Goal: Transaction & Acquisition: Purchase product/service

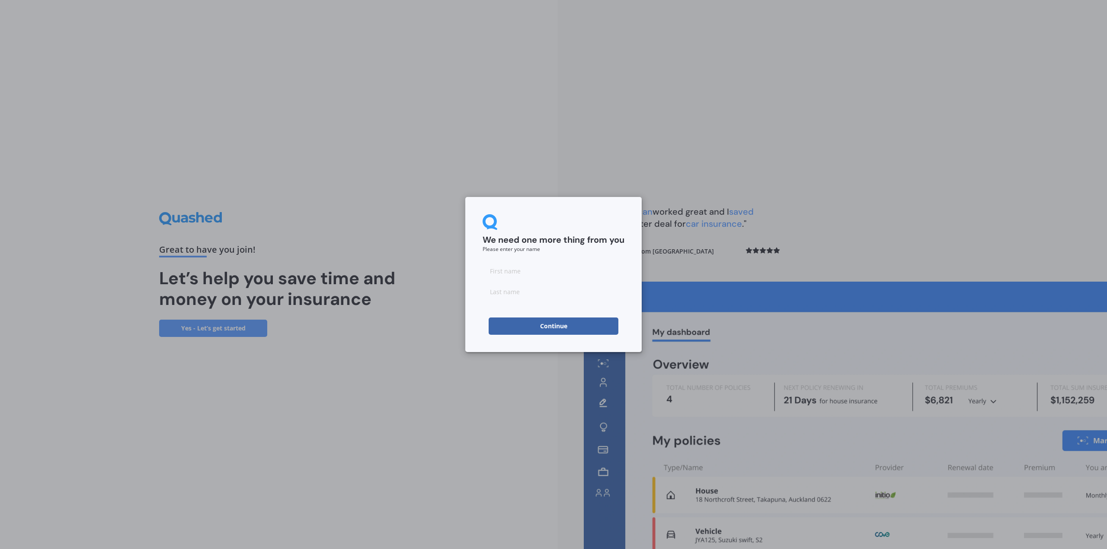
click at [600, 271] on input at bounding box center [553, 270] width 142 height 17
type input "[PERSON_NAME]"
click at [569, 322] on button "Continue" at bounding box center [554, 326] width 130 height 17
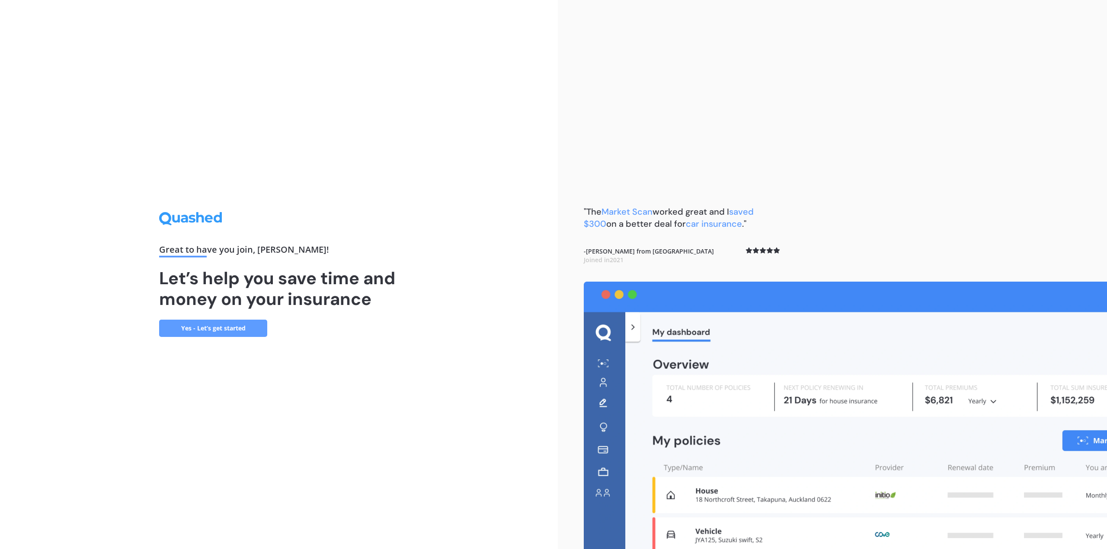
click at [231, 331] on link "Yes - Let’s get started" at bounding box center [213, 328] width 108 height 17
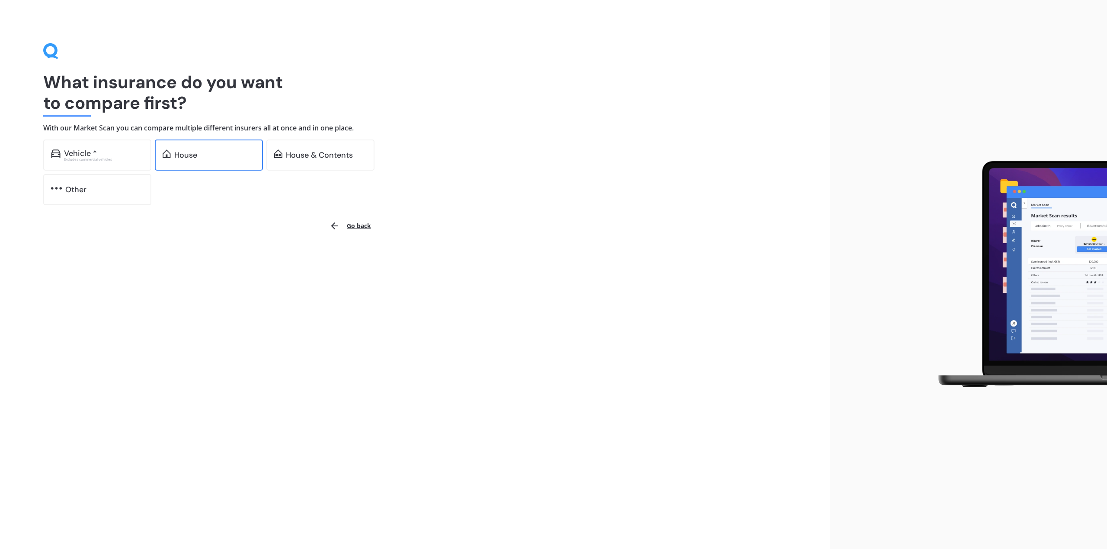
click at [207, 158] on div "House" at bounding box center [214, 155] width 81 height 9
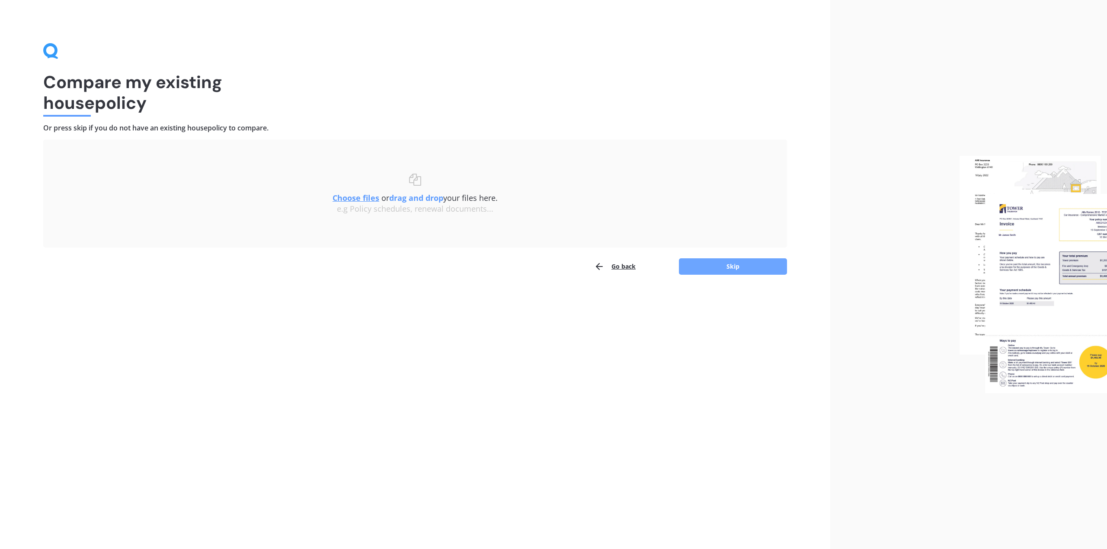
click at [730, 275] on button "Skip" at bounding box center [733, 267] width 108 height 16
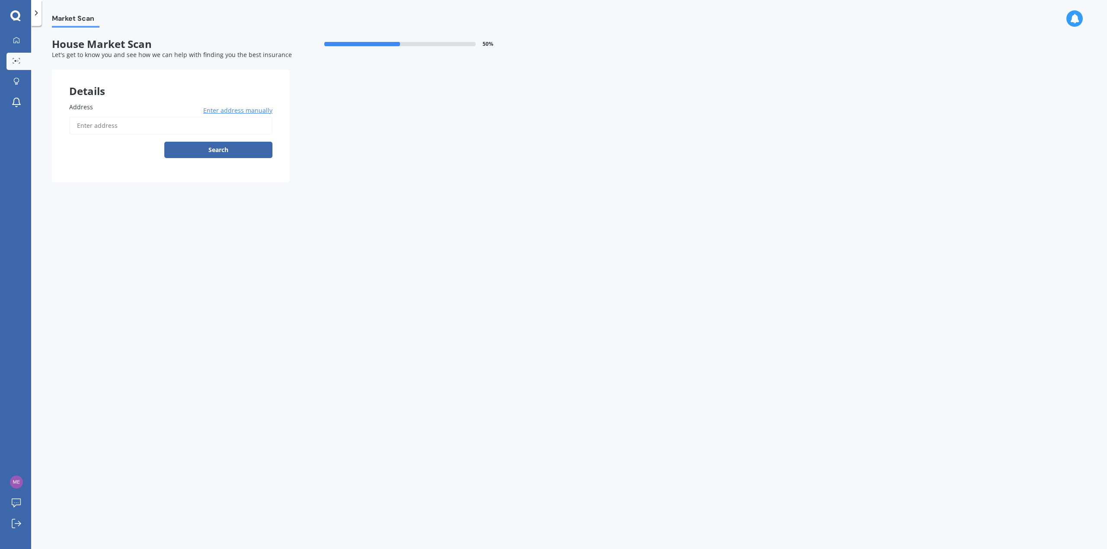
click at [188, 127] on input "Address" at bounding box center [170, 126] width 203 height 18
type input "[STREET_ADDRESS][PERSON_NAME]"
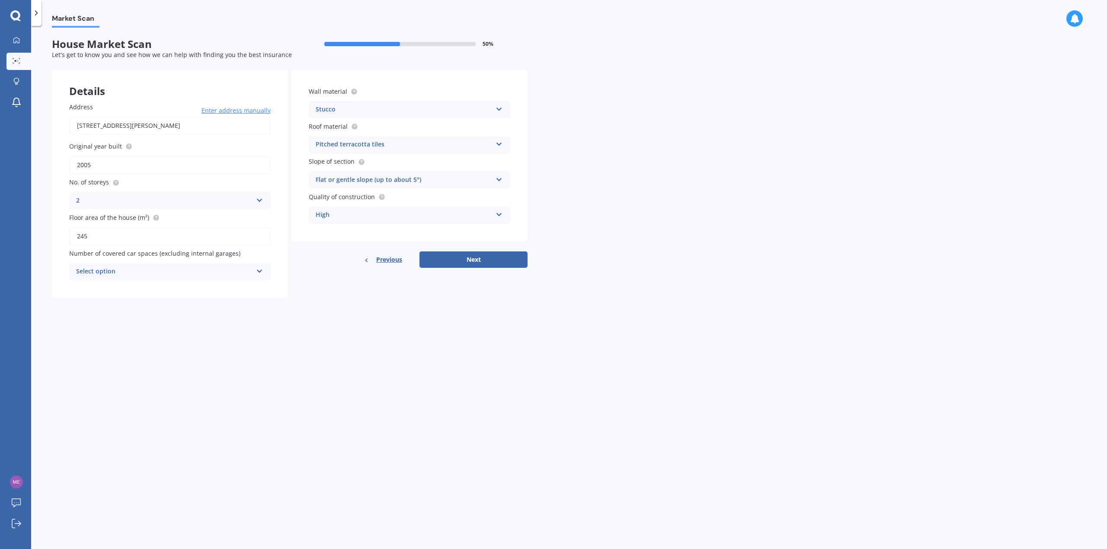
click at [243, 270] on div "Select option" at bounding box center [164, 272] width 176 height 10
click at [215, 287] on div "0" at bounding box center [170, 289] width 201 height 16
click at [431, 261] on button "Next" at bounding box center [473, 260] width 108 height 16
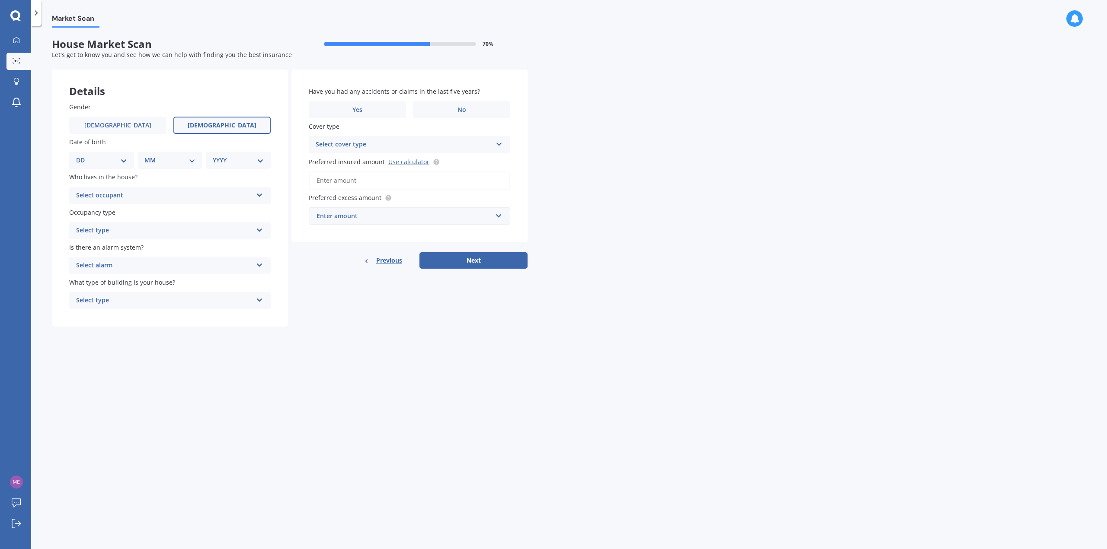
click at [231, 128] on span "[DEMOGRAPHIC_DATA]" at bounding box center [222, 125] width 69 height 7
click at [0, 0] on input "[DEMOGRAPHIC_DATA]" at bounding box center [0, 0] width 0 height 0
click at [125, 160] on select "DD 01 02 03 04 05 06 07 08 09 10 11 12 13 14 15 16 17 18 19 20 21 22 23 24 25 2…" at bounding box center [101, 161] width 51 height 10
select select "31"
click at [83, 156] on select "DD 01 02 03 04 05 06 07 08 09 10 11 12 13 14 15 16 17 18 19 20 21 22 23 24 25 2…" at bounding box center [101, 161] width 51 height 10
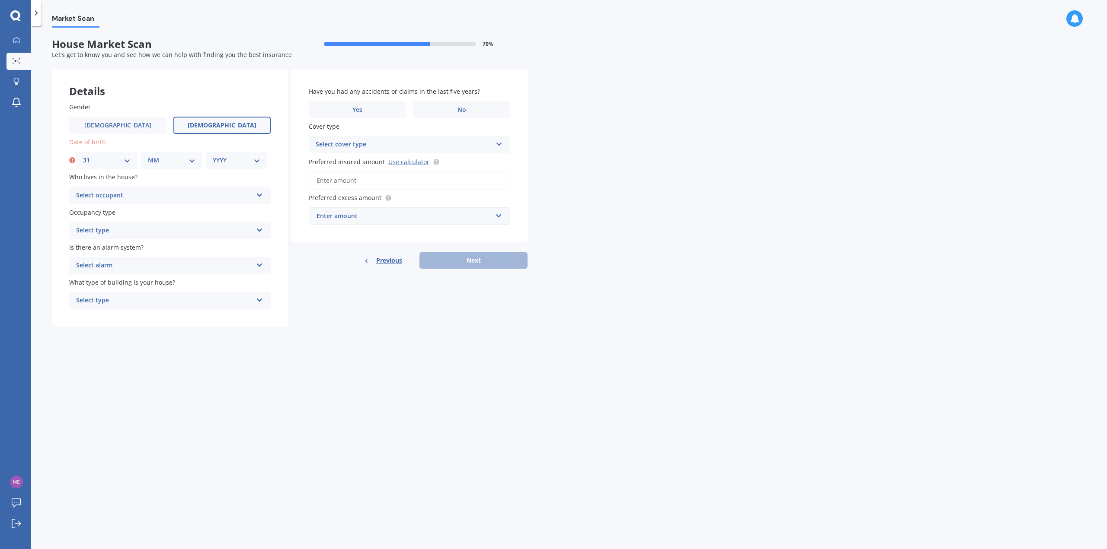
click at [169, 156] on select "MM 01 02 03 04 05 06 07 08 09 10 11 12" at bounding box center [172, 161] width 48 height 10
select select "08"
click at [148, 156] on select "MM 01 02 03 04 05 06 07 08 09 10 11 12" at bounding box center [172, 161] width 48 height 10
click at [228, 161] on select "YYYY 2009 2008 2007 2006 2005 2004 2003 2002 2001 2000 1999 1998 1997 1996 1995…" at bounding box center [237, 161] width 48 height 10
select select "1993"
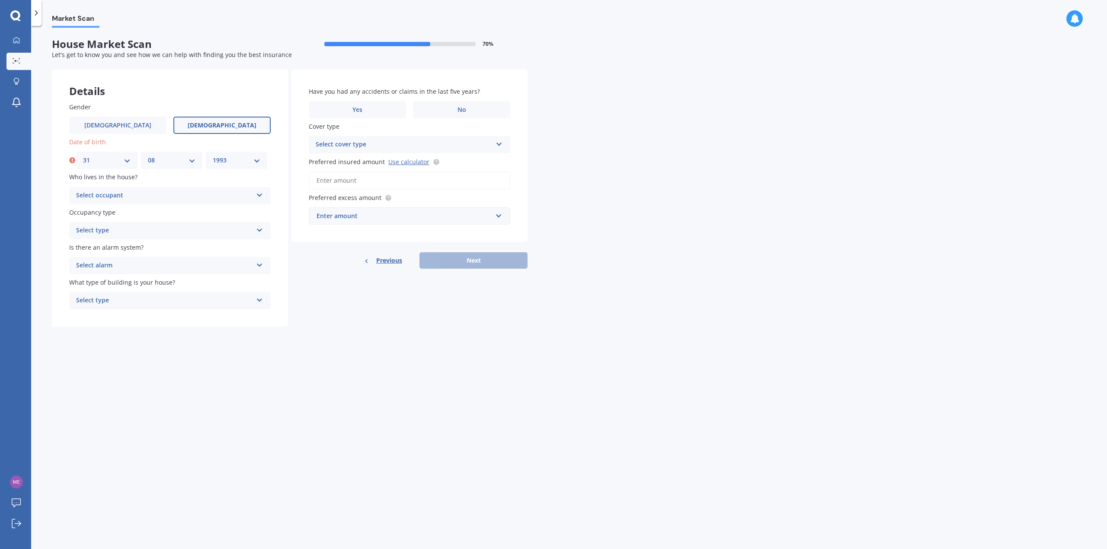
click at [213, 156] on select "YYYY 2009 2008 2007 2006 2005 2004 2003 2002 2001 2000 1999 1998 1997 1996 1995…" at bounding box center [237, 161] width 48 height 10
click at [234, 195] on div "Select occupant" at bounding box center [164, 196] width 176 height 10
click at [220, 210] on div "Owner" at bounding box center [170, 213] width 201 height 16
click at [206, 233] on div "Select type" at bounding box center [164, 231] width 176 height 10
click at [198, 250] on div "Permanent" at bounding box center [170, 248] width 201 height 16
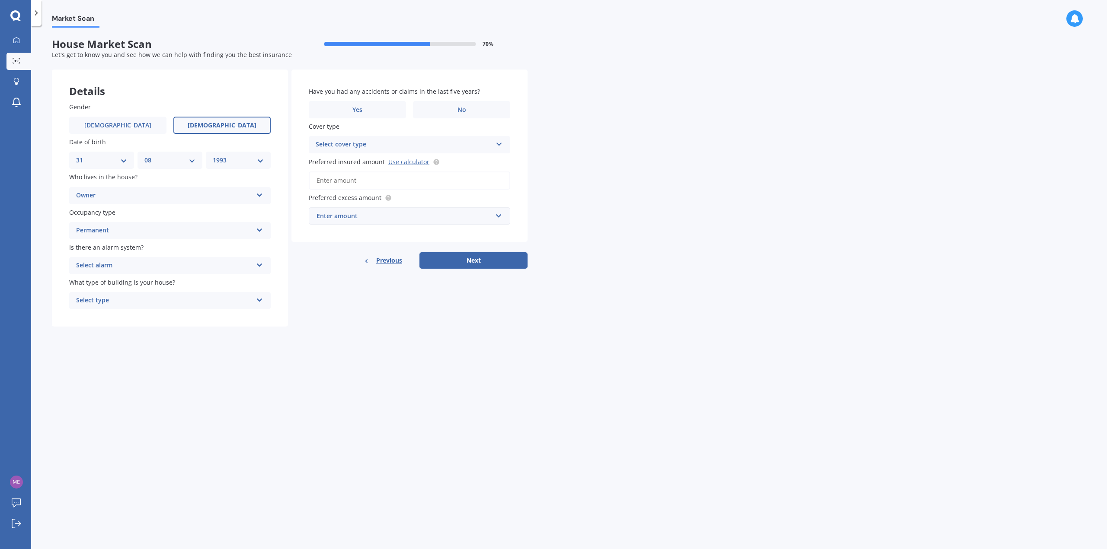
click at [200, 266] on div "Select alarm" at bounding box center [164, 266] width 176 height 10
click at [176, 294] on div "Yes, not monitored" at bounding box center [170, 299] width 201 height 16
click at [173, 301] on div "Select type" at bounding box center [164, 301] width 176 height 10
click at [161, 320] on div "Freestanding" at bounding box center [170, 318] width 201 height 16
click at [466, 116] on label "No" at bounding box center [461, 109] width 97 height 17
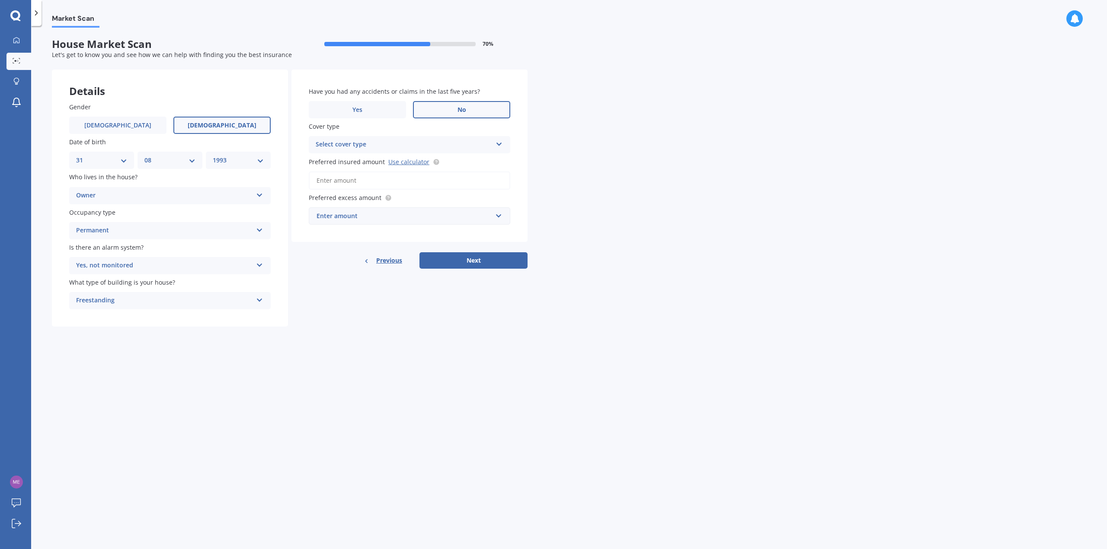
click at [0, 0] on input "No" at bounding box center [0, 0] width 0 height 0
click at [448, 141] on div "Select cover type" at bounding box center [404, 145] width 176 height 10
click at [448, 141] on div "High" at bounding box center [404, 145] width 176 height 10
click at [461, 144] on div "Select cover type" at bounding box center [405, 145] width 172 height 10
click at [440, 163] on div "High" at bounding box center [410, 161] width 200 height 16
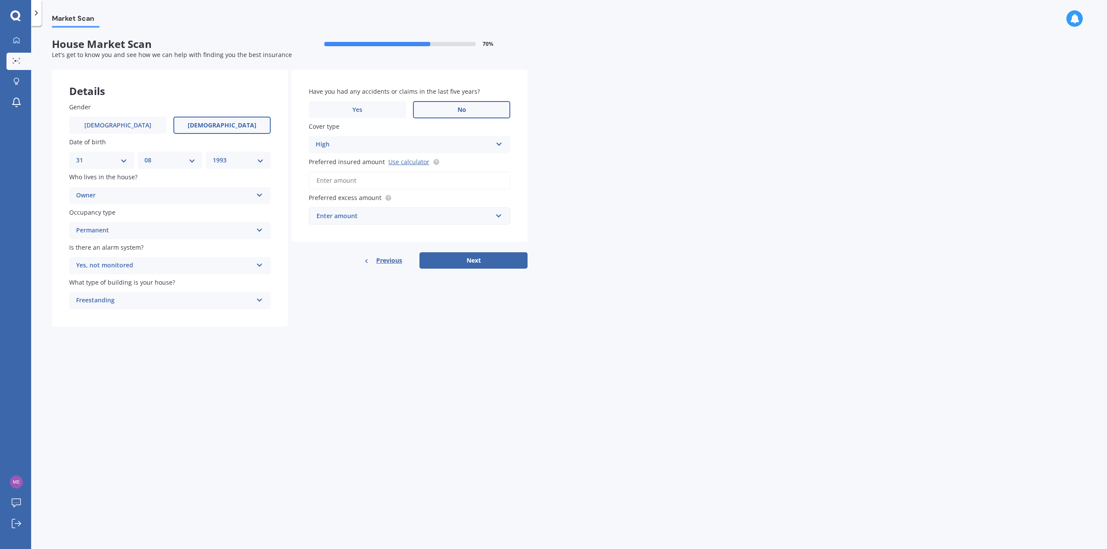
click at [407, 218] on div "Enter amount" at bounding box center [404, 216] width 176 height 10
click at [408, 214] on input "text" at bounding box center [407, 216] width 194 height 16
click at [429, 230] on div "$300" at bounding box center [409, 232] width 201 height 16
click at [468, 258] on button "Next" at bounding box center [473, 260] width 108 height 16
click at [407, 183] on input "Preferred insured amount Use calculator" at bounding box center [409, 181] width 201 height 18
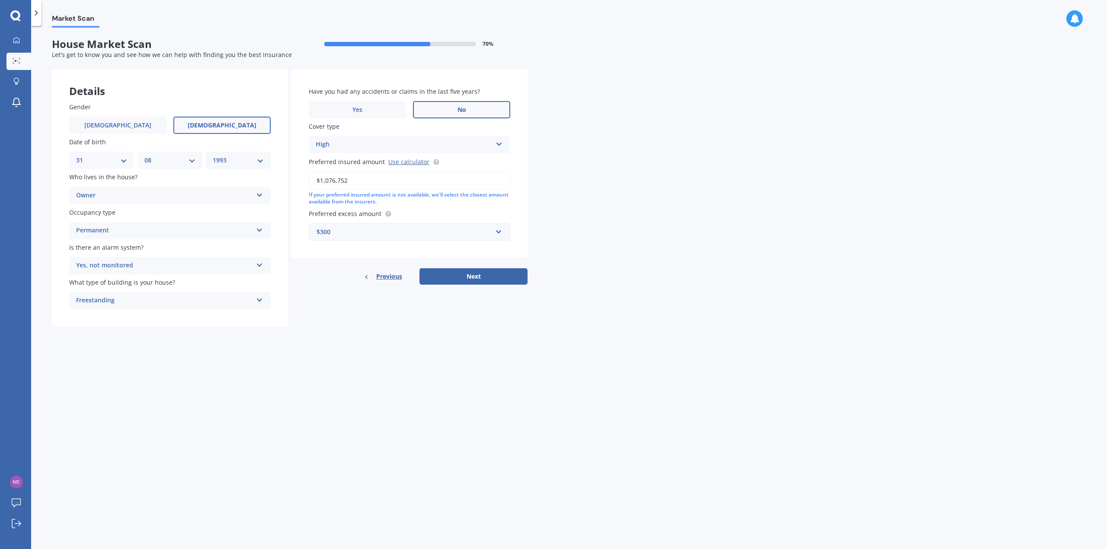
type input "$1,076,752"
click at [367, 235] on div "$300" at bounding box center [404, 232] width 176 height 10
click at [358, 297] on div "$750" at bounding box center [409, 296] width 201 height 16
click at [483, 280] on button "Next" at bounding box center [473, 276] width 108 height 16
select select "31"
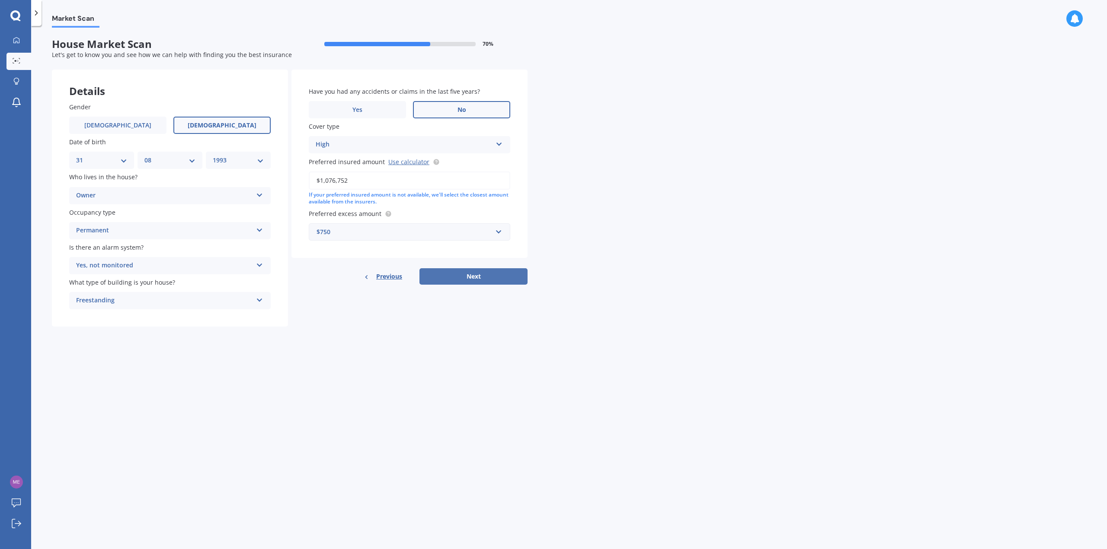
select select "08"
select select "1993"
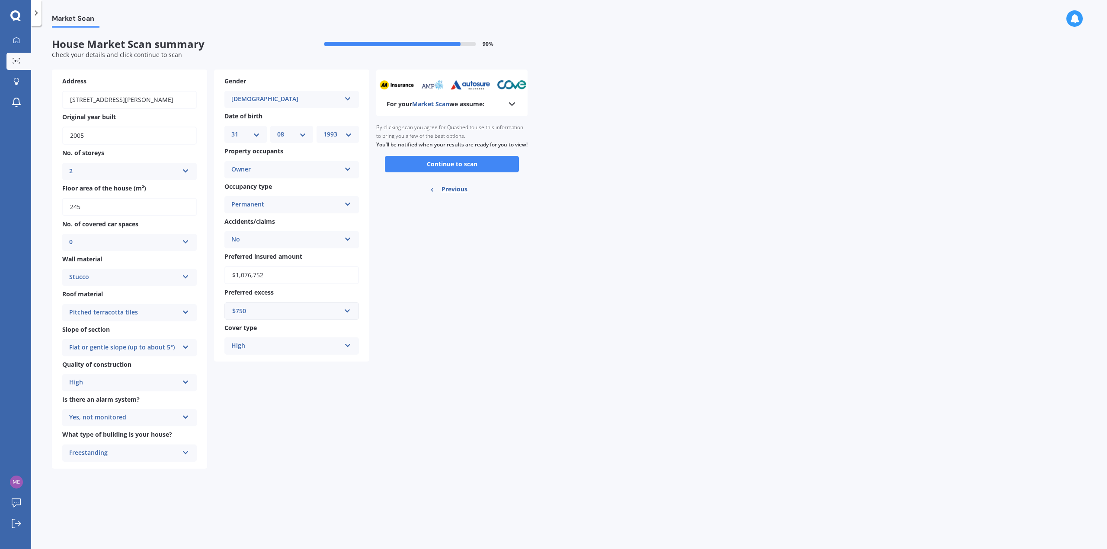
drag, startPoint x: 278, startPoint y: 278, endPoint x: 181, endPoint y: 280, distance: 97.3
click at [181, 280] on div "Address [STREET_ADDRESS][PERSON_NAME] Original year built 2005 No. of storeys 2…" at bounding box center [210, 269] width 317 height 399
type input "$1,171,164"
click at [476, 172] on button "Continue to scan" at bounding box center [452, 164] width 134 height 16
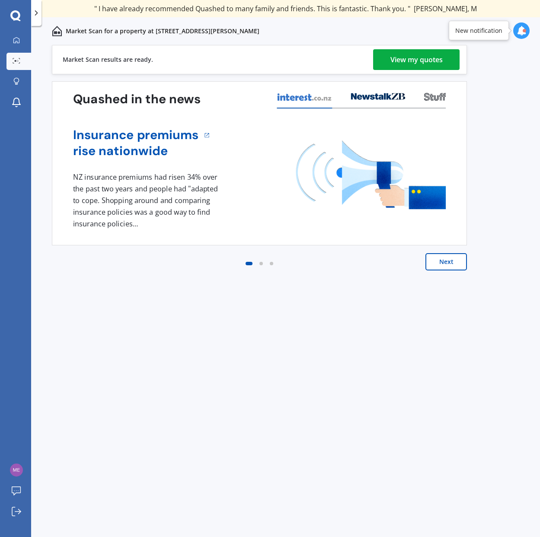
click at [401, 62] on div "View my quotes" at bounding box center [416, 59] width 52 height 21
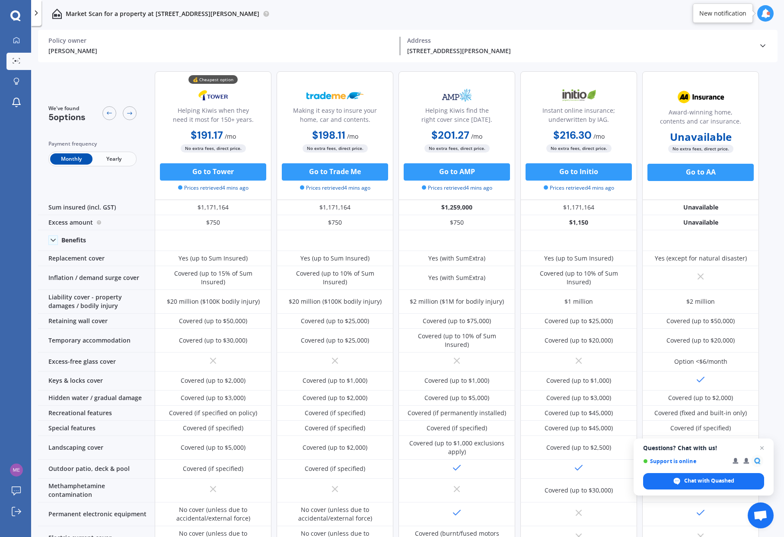
click at [121, 161] on span "Yearly" at bounding box center [114, 158] width 42 height 11
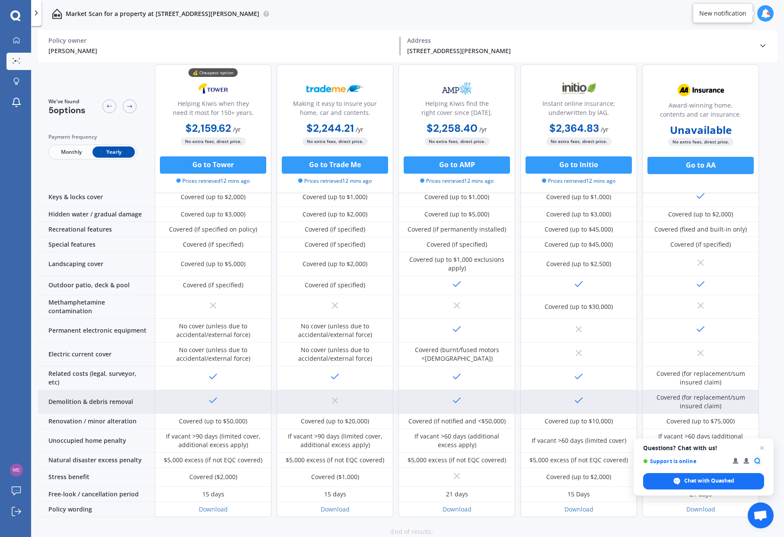
scroll to position [188, 0]
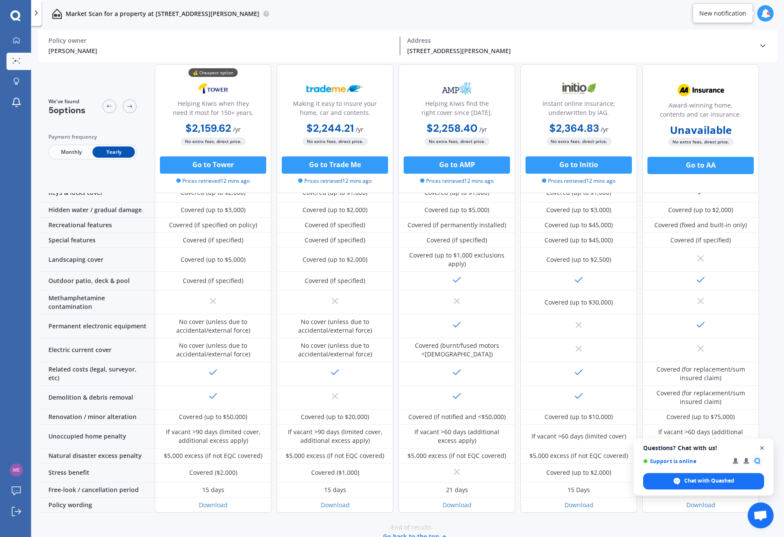
click at [764, 449] on span "Close chat" at bounding box center [762, 448] width 11 height 11
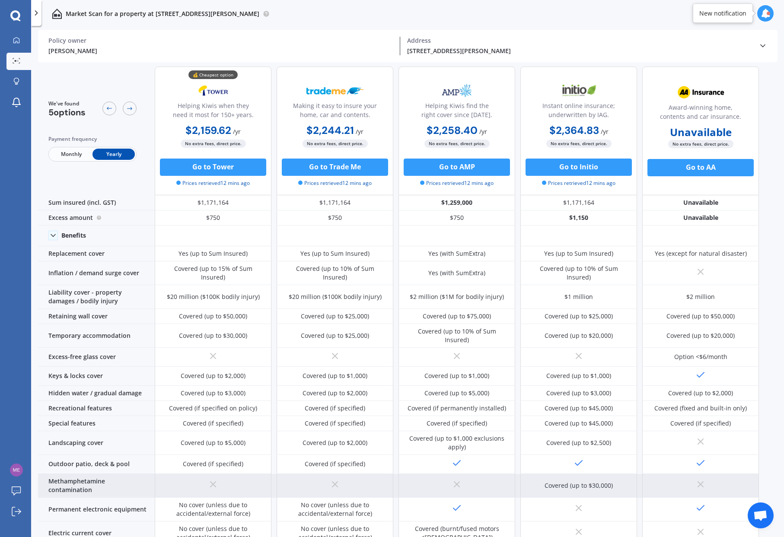
scroll to position [0, 0]
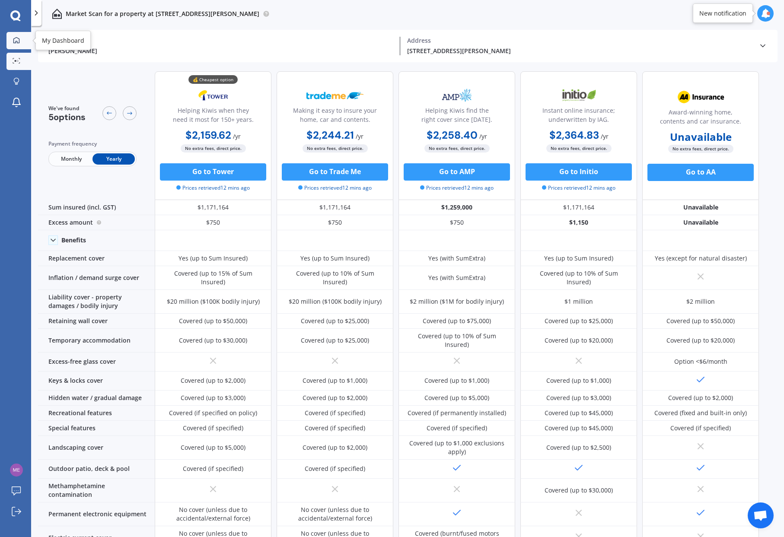
click at [23, 38] on link "My Dashboard" at bounding box center [18, 40] width 25 height 17
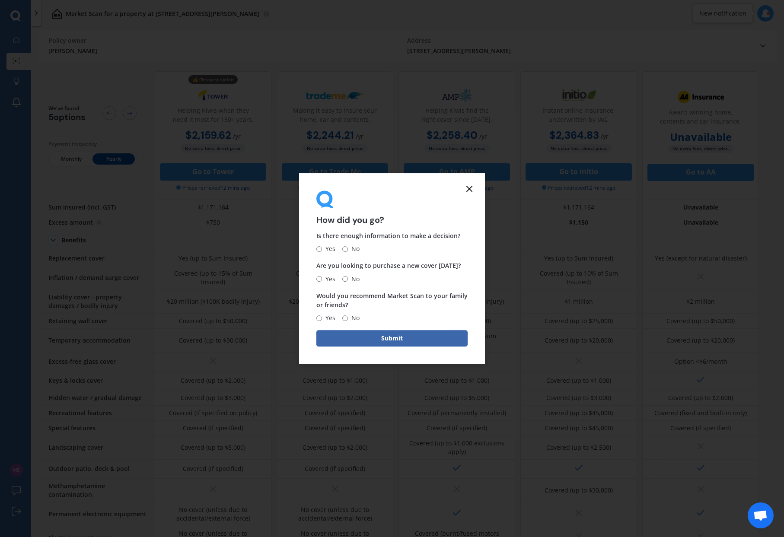
click at [357, 248] on span "No" at bounding box center [354, 249] width 12 height 10
click at [348, 248] on input "No" at bounding box center [345, 249] width 6 height 6
radio input "true"
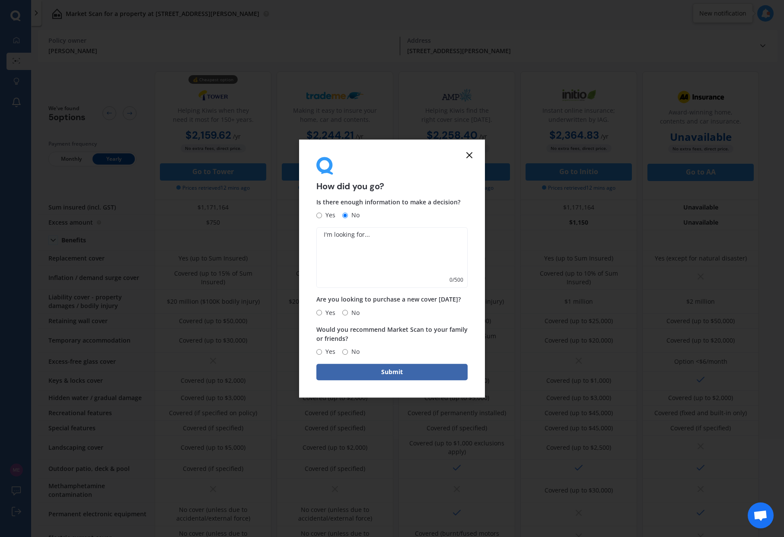
click at [355, 310] on span "No" at bounding box center [354, 313] width 12 height 10
click at [348, 310] on input "No" at bounding box center [345, 313] width 6 height 6
radio input "true"
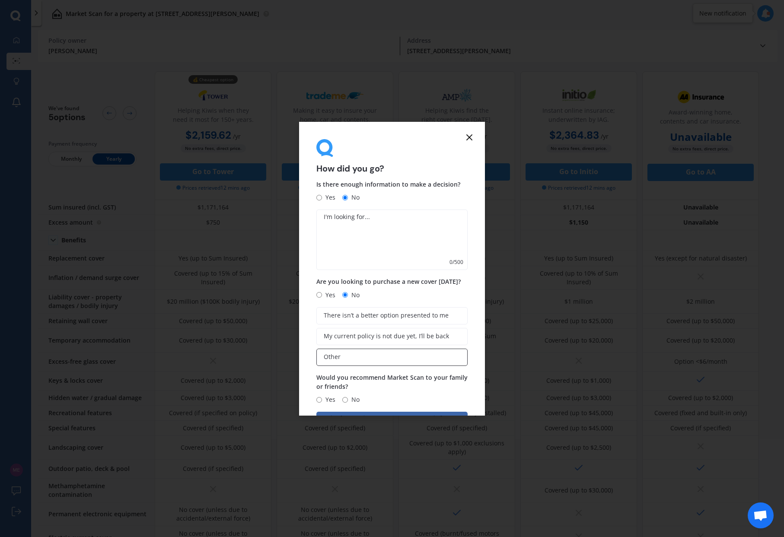
scroll to position [30, 0]
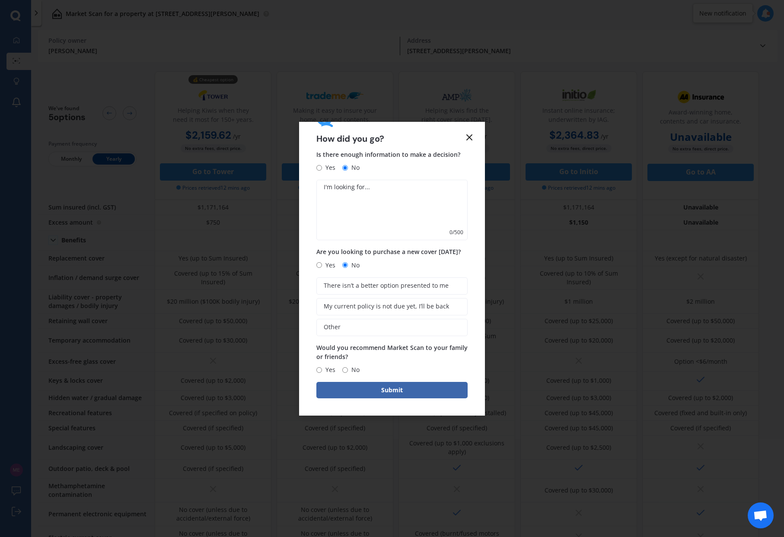
click at [472, 137] on icon at bounding box center [469, 137] width 10 height 10
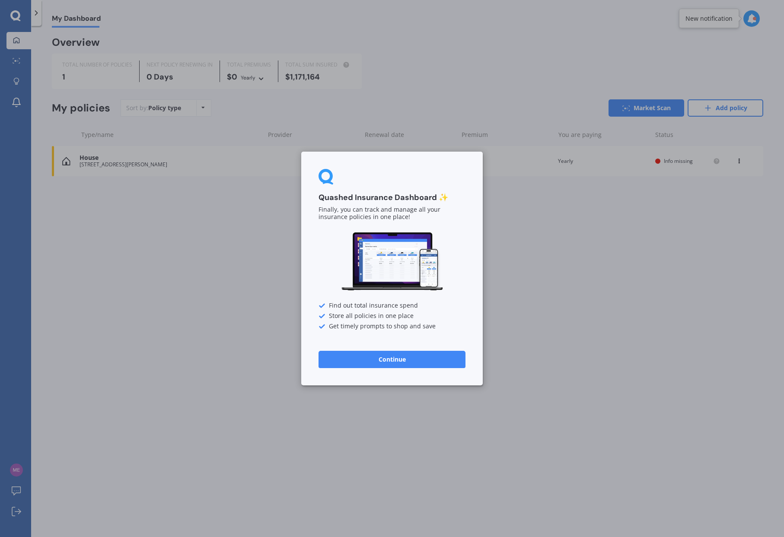
click at [379, 358] on button "Continue" at bounding box center [392, 359] width 147 height 17
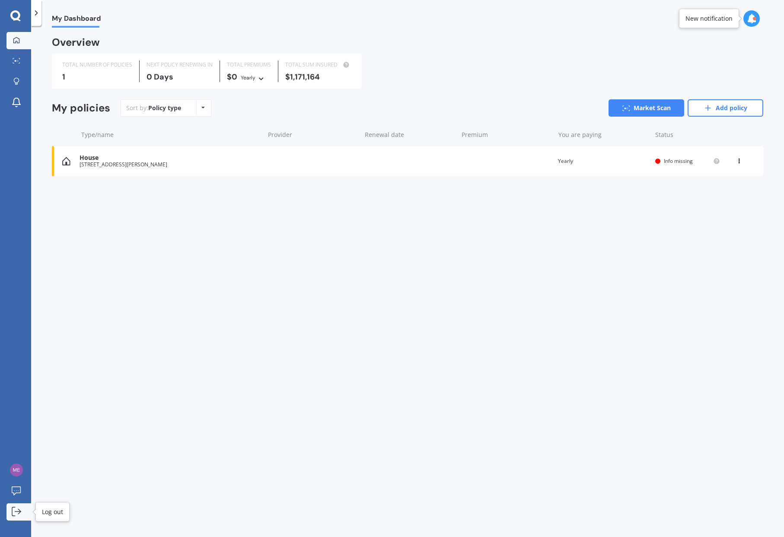
click at [18, 519] on link "Log out" at bounding box center [18, 512] width 25 height 17
